Goal: Information Seeking & Learning: Learn about a topic

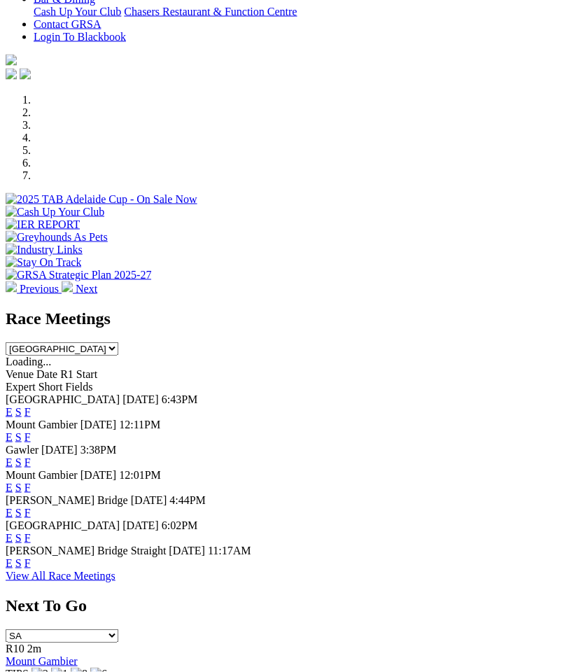
scroll to position [375, 0]
click at [31, 531] on link "F" at bounding box center [28, 537] width 6 height 12
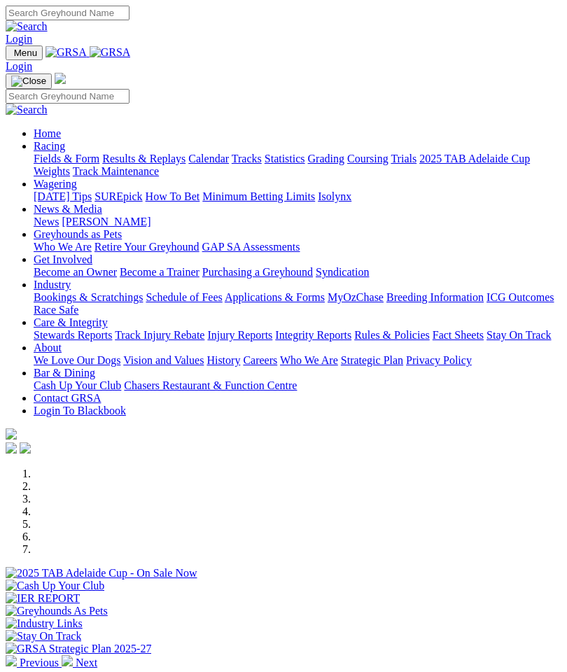
scroll to position [431, 0]
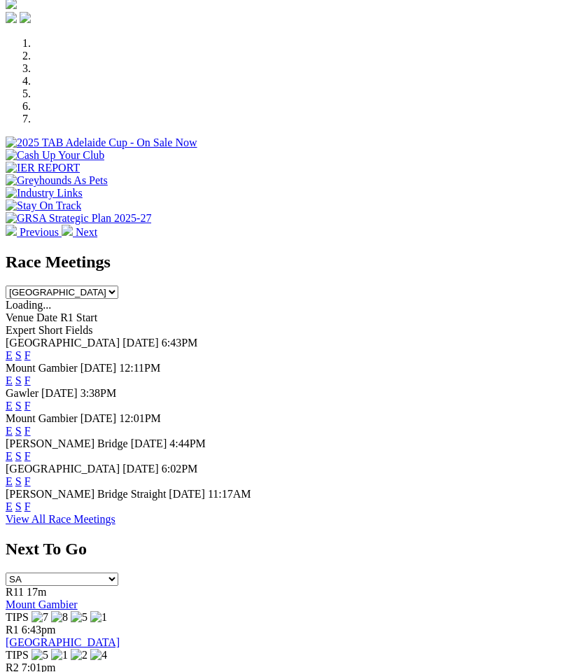
click at [31, 512] on link "F" at bounding box center [28, 507] width 6 height 12
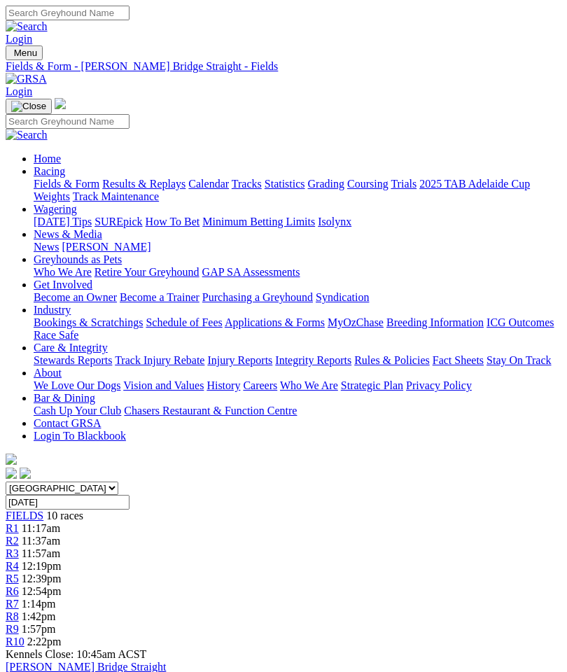
scroll to position [27, 0]
